Goal: Information Seeking & Learning: Learn about a topic

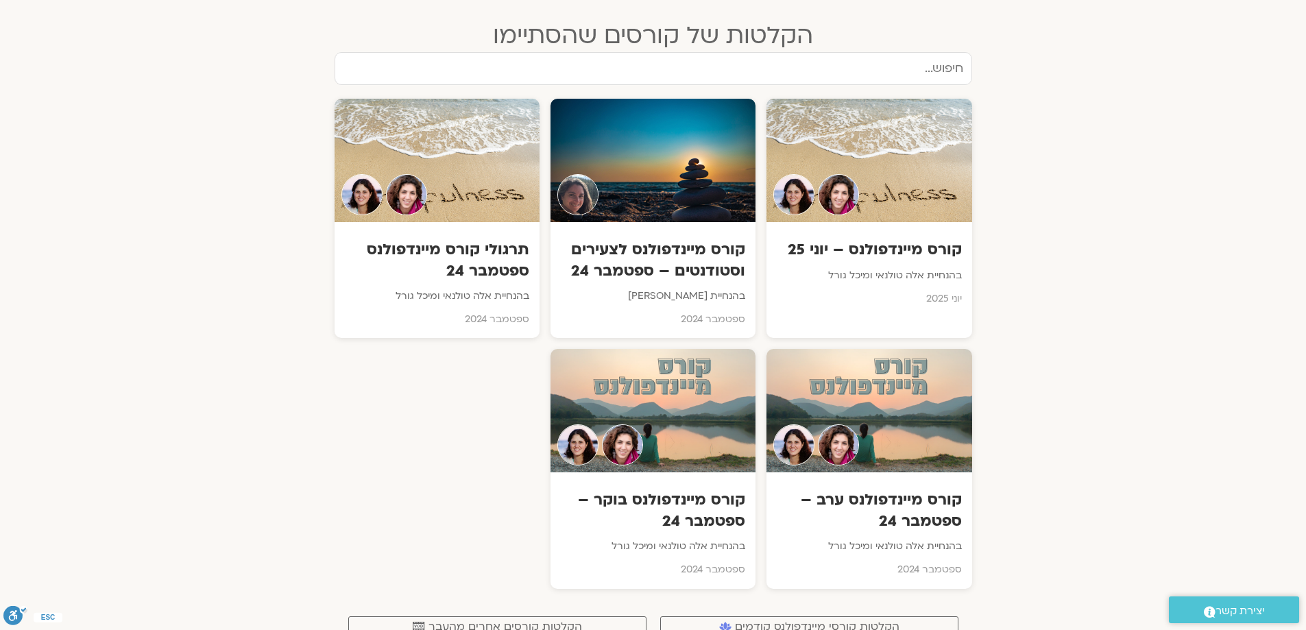
scroll to position [617, 0]
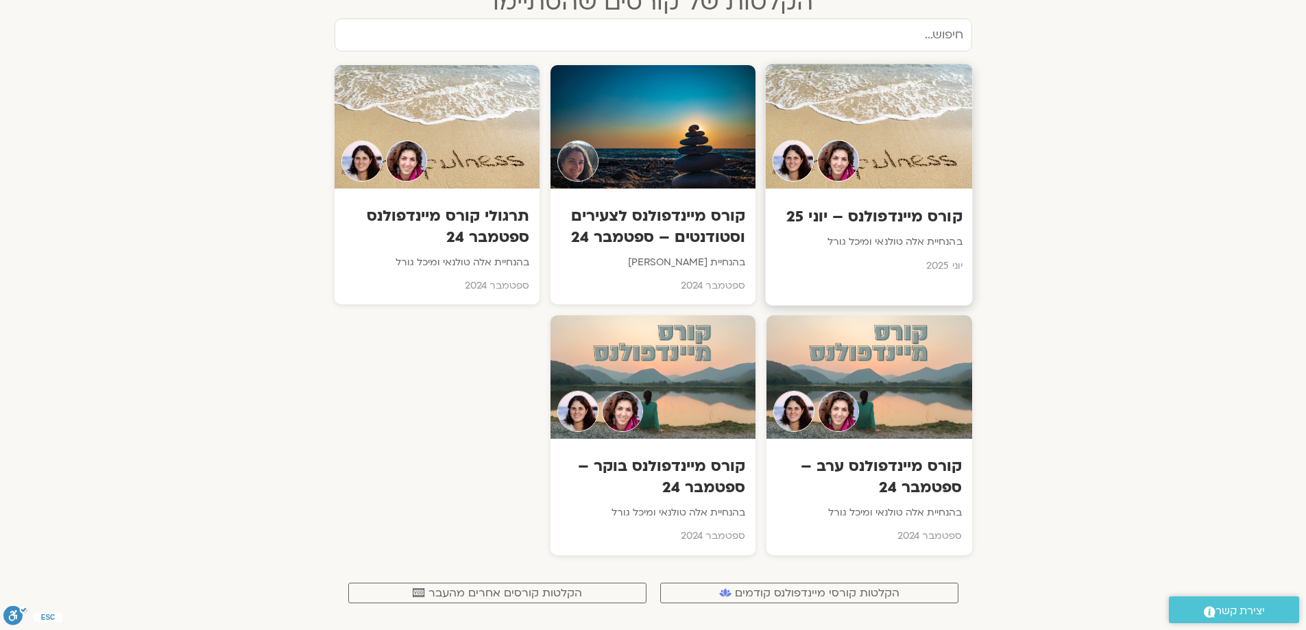
click at [867, 204] on div "קורס מיינדפולנס – [DATE] בהנחיית [PERSON_NAME] גורל [DATE]" at bounding box center [869, 237] width 207 height 96
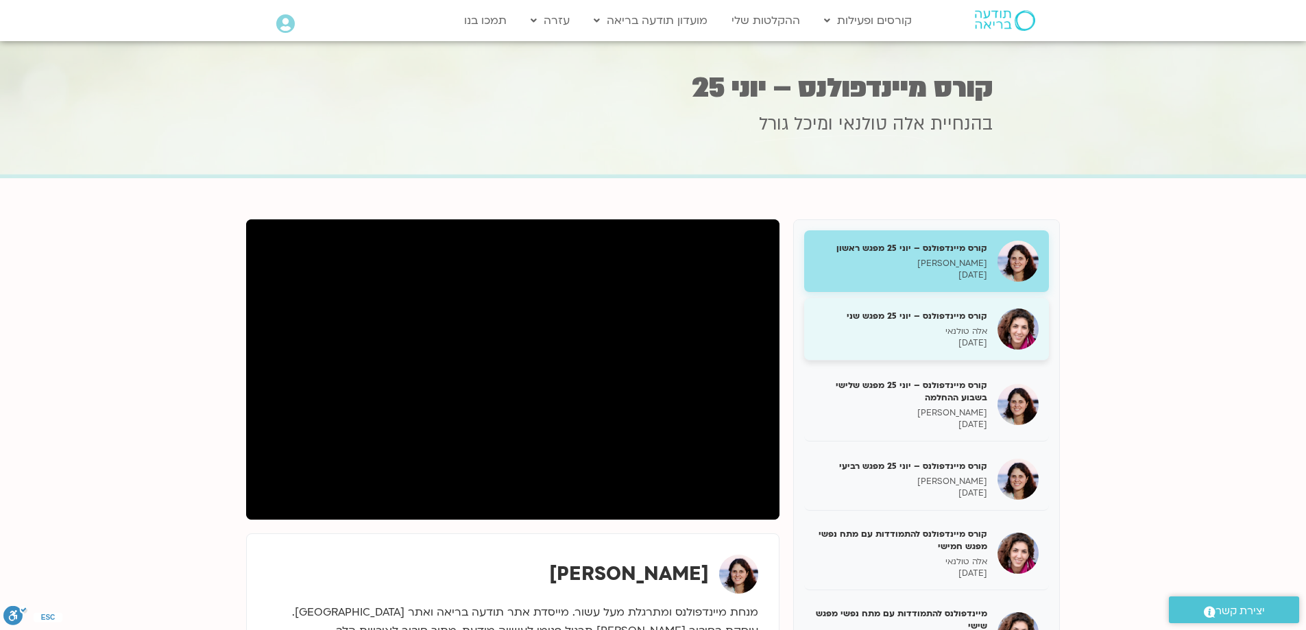
click at [963, 327] on p "אלה טולנאי" at bounding box center [901, 332] width 173 height 12
